Goal: Check status

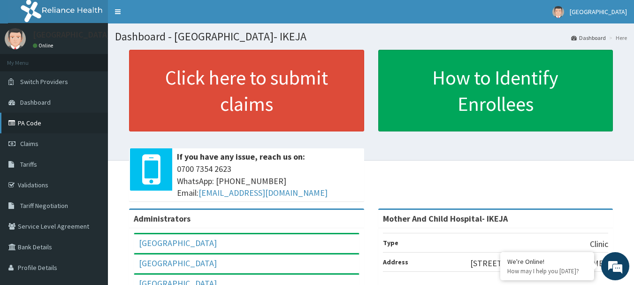
click at [30, 121] on link "PA Code" at bounding box center [54, 123] width 108 height 21
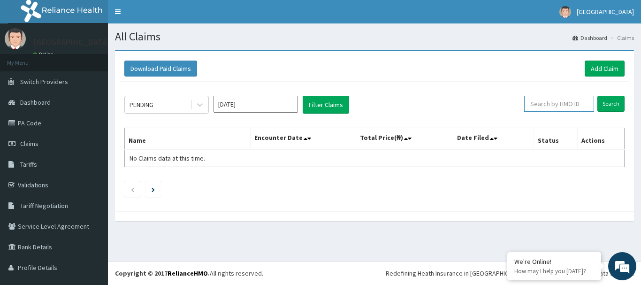
click at [566, 109] on input "text" at bounding box center [559, 104] width 70 height 16
type input "GCE/10005/B"
click at [598, 107] on input "Search" at bounding box center [610, 104] width 27 height 16
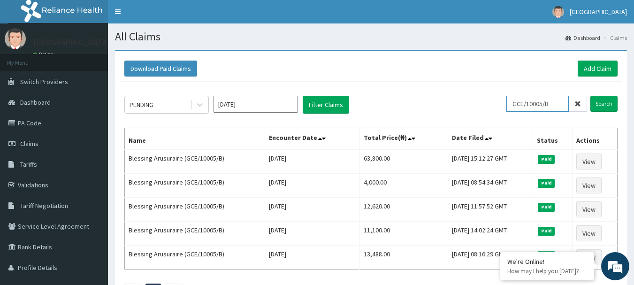
drag, startPoint x: 567, startPoint y: 98, endPoint x: 469, endPoint y: 103, distance: 97.7
click at [477, 112] on div "PENDING [DATE] Filter Claims GCE/10005/B Search" at bounding box center [370, 105] width 493 height 18
type input "FMG/10256/B"
click at [605, 109] on input "Search" at bounding box center [603, 104] width 27 height 16
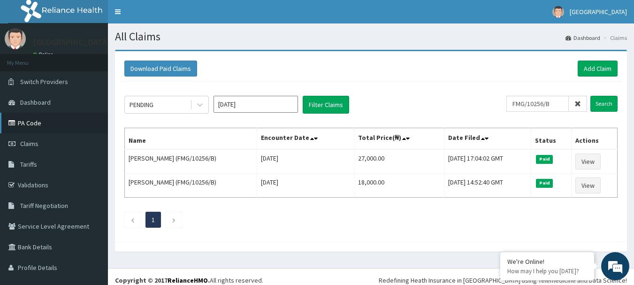
click at [36, 126] on link "PA Code" at bounding box center [54, 123] width 108 height 21
